Goal: Check status: Check status

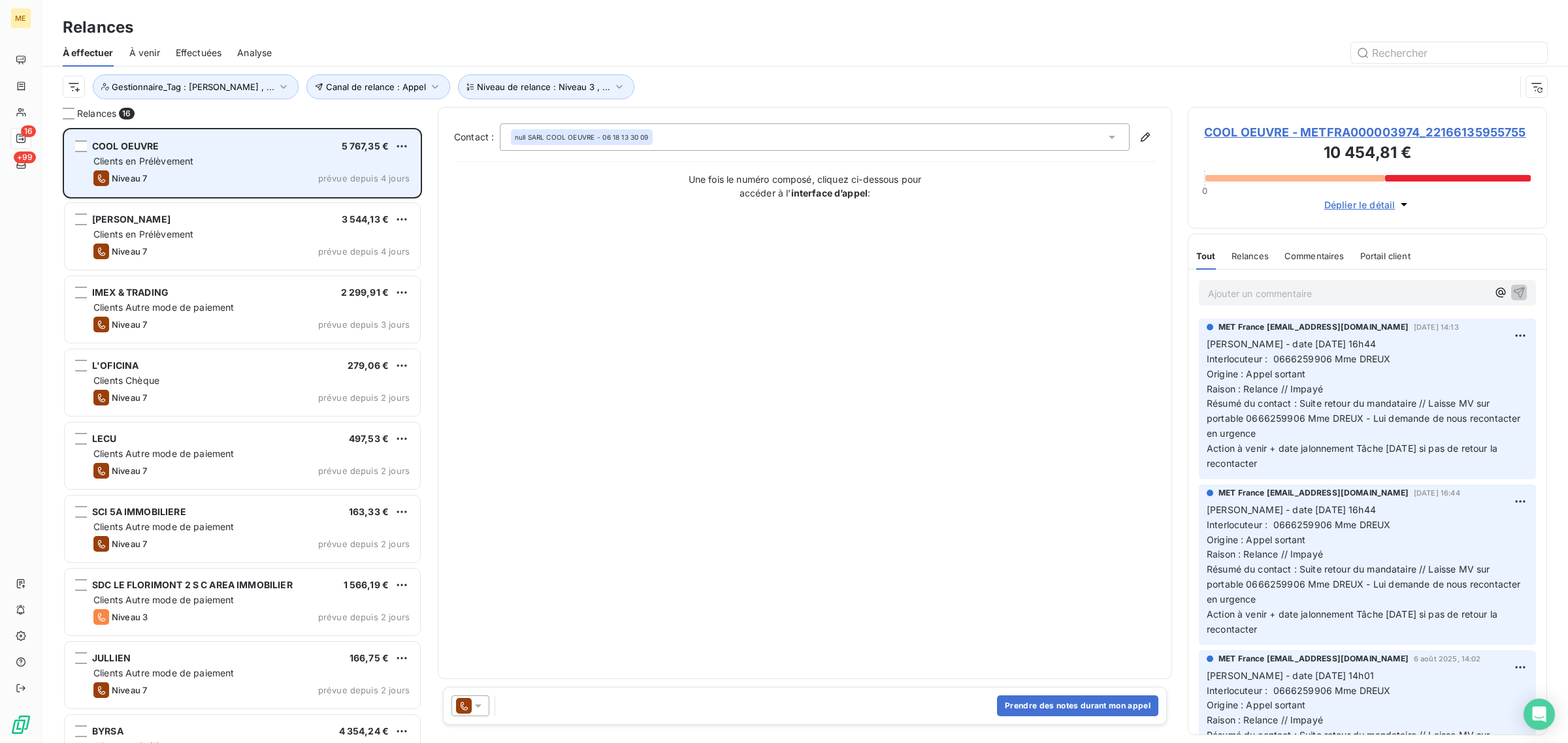
scroll to position [602, 347]
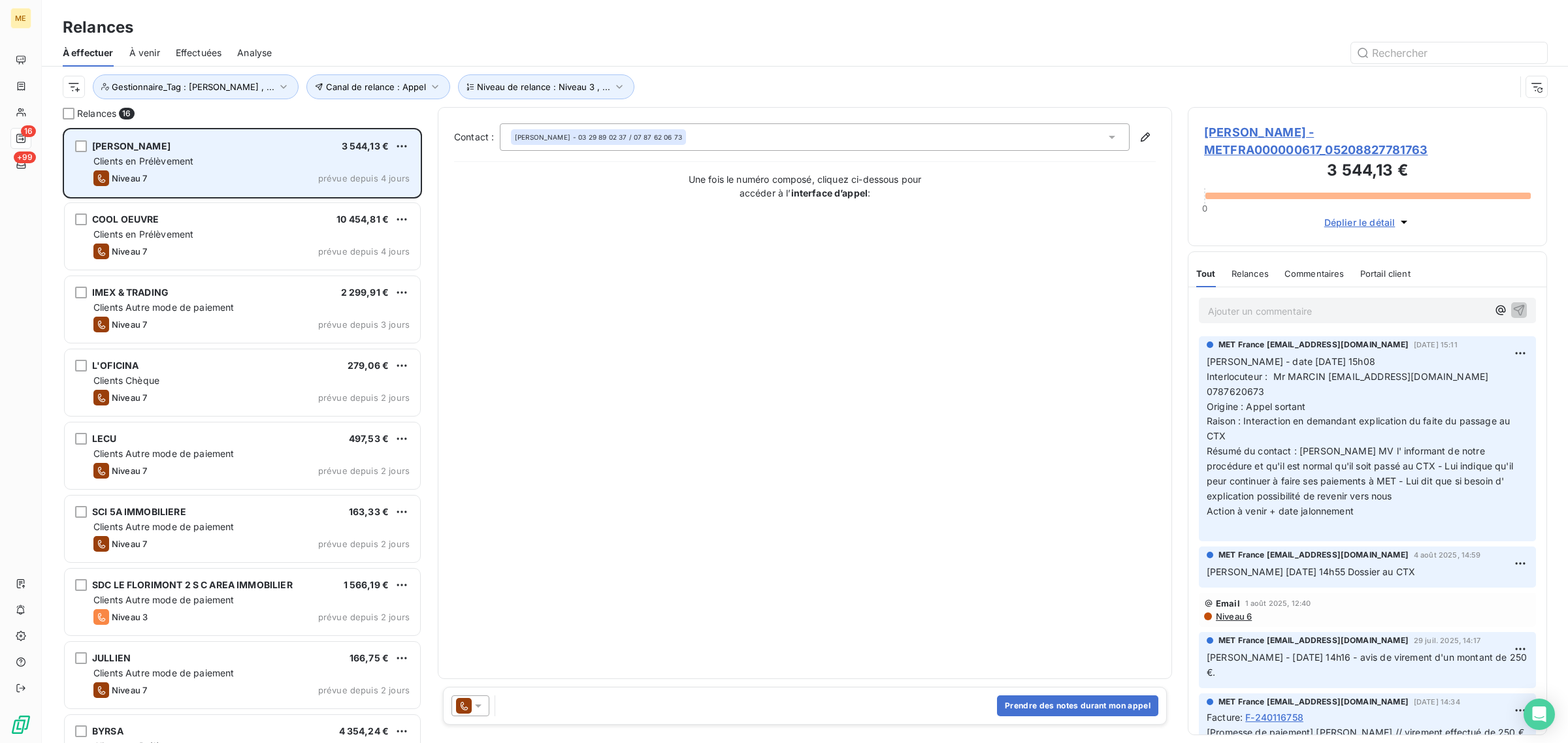
click at [277, 182] on div "Niveau 7 prévue depuis 4 jours" at bounding box center [251, 178] width 316 height 15
click at [259, 158] on div "Clients en Prélèvement" at bounding box center [251, 161] width 316 height 13
click at [258, 165] on div "Clients en Prélèvement" at bounding box center [251, 161] width 316 height 13
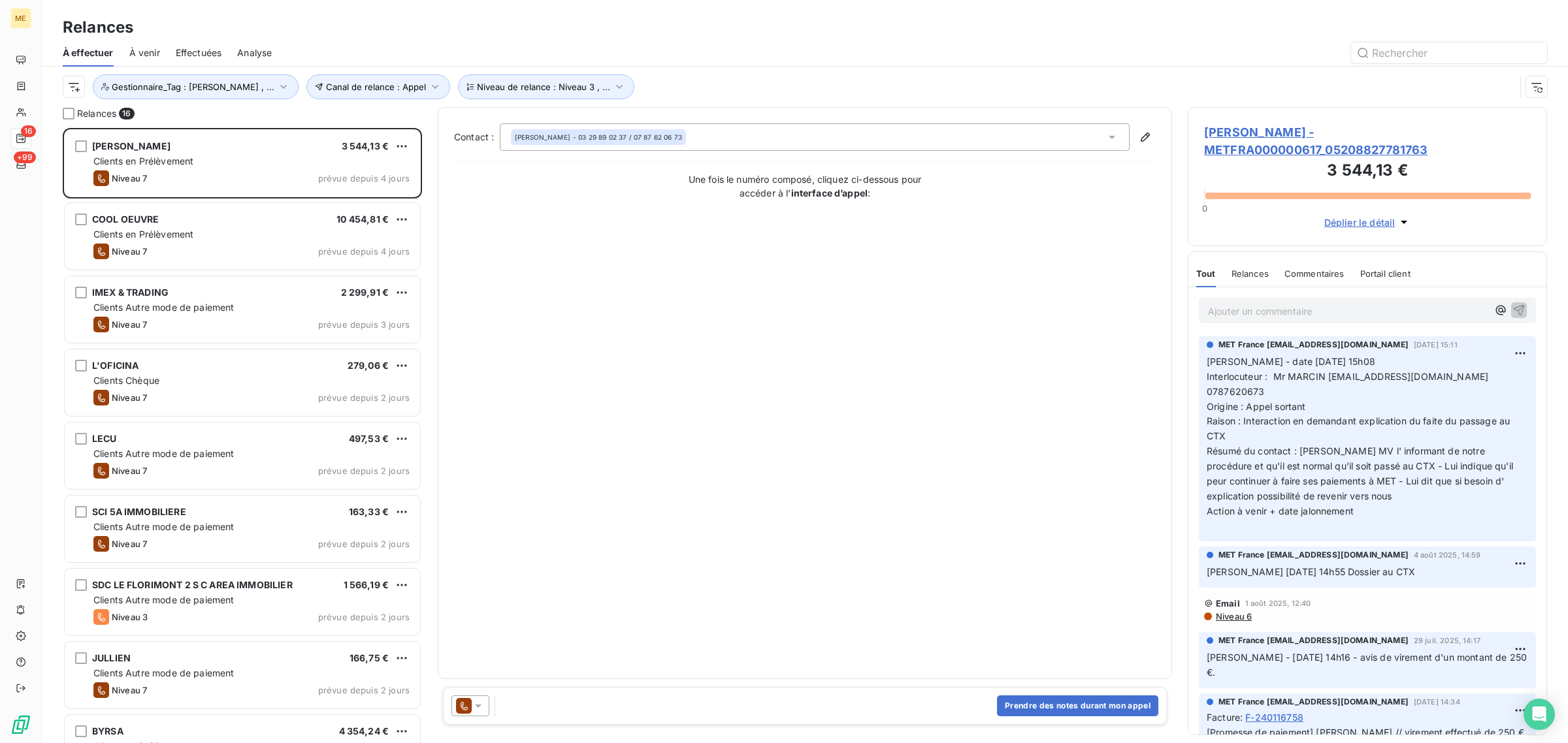
click at [1266, 145] on span "[PERSON_NAME] - METFRA000000617_05208827781763" at bounding box center [1367, 141] width 327 height 35
